Goal: Transaction & Acquisition: Purchase product/service

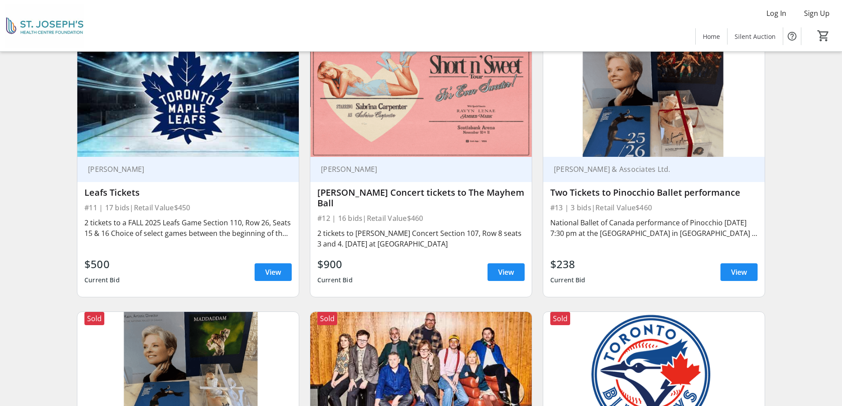
scroll to position [1193, 0]
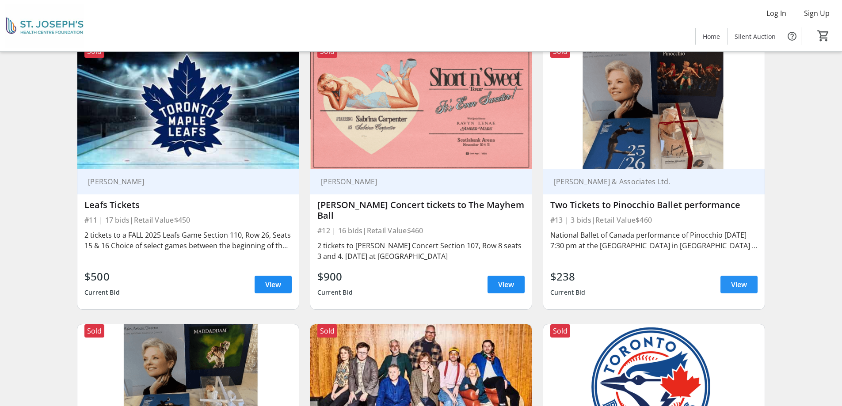
click at [732, 279] on span "View" at bounding box center [739, 284] width 16 height 11
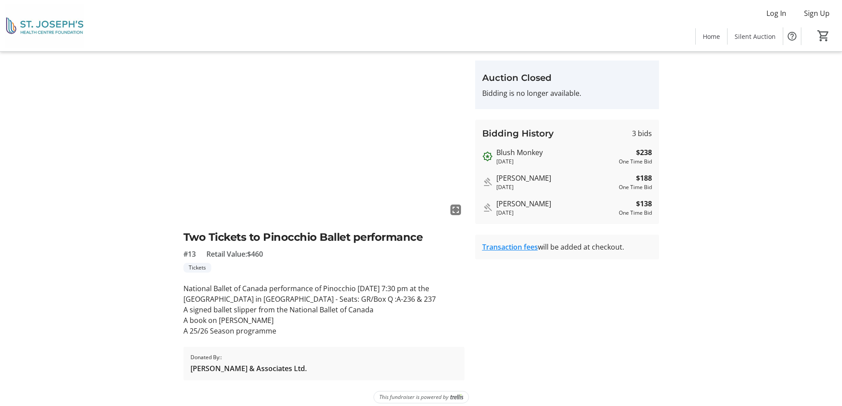
scroll to position [42, 0]
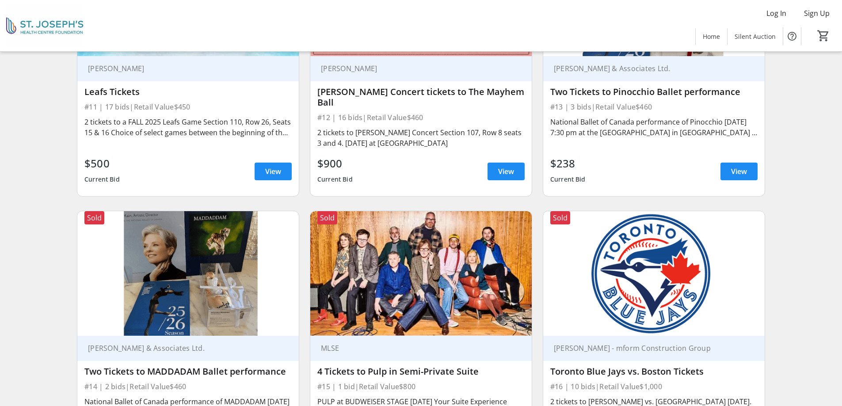
scroll to position [1370, 0]
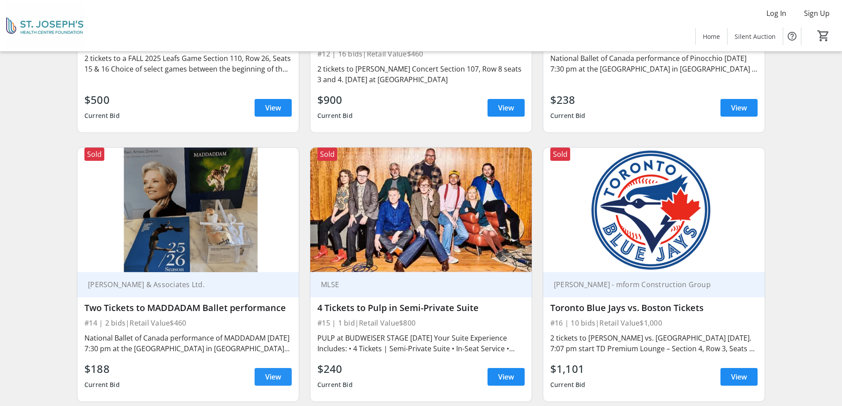
click at [282, 372] on span at bounding box center [273, 376] width 37 height 21
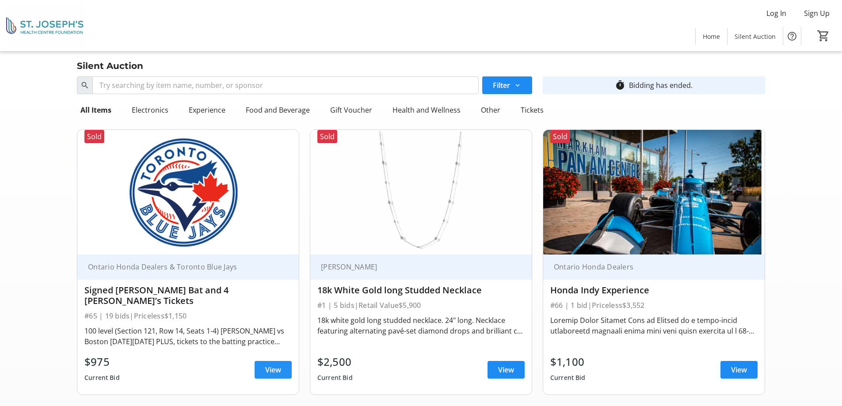
click at [278, 365] on span "View" at bounding box center [273, 370] width 16 height 11
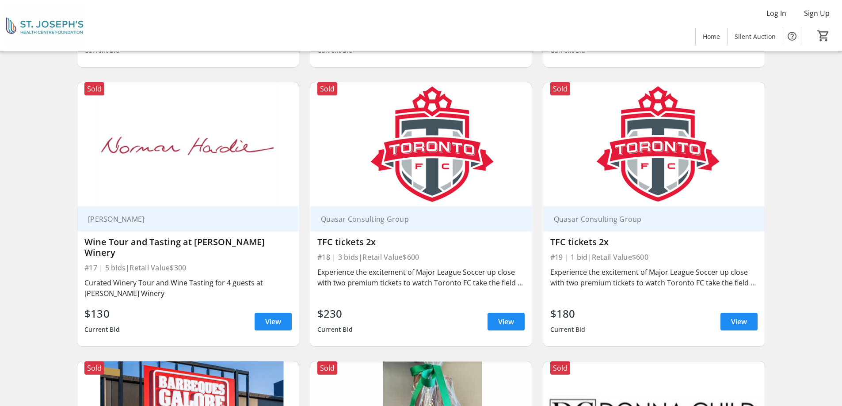
scroll to position [1724, 0]
